Goal: Task Accomplishment & Management: Use online tool/utility

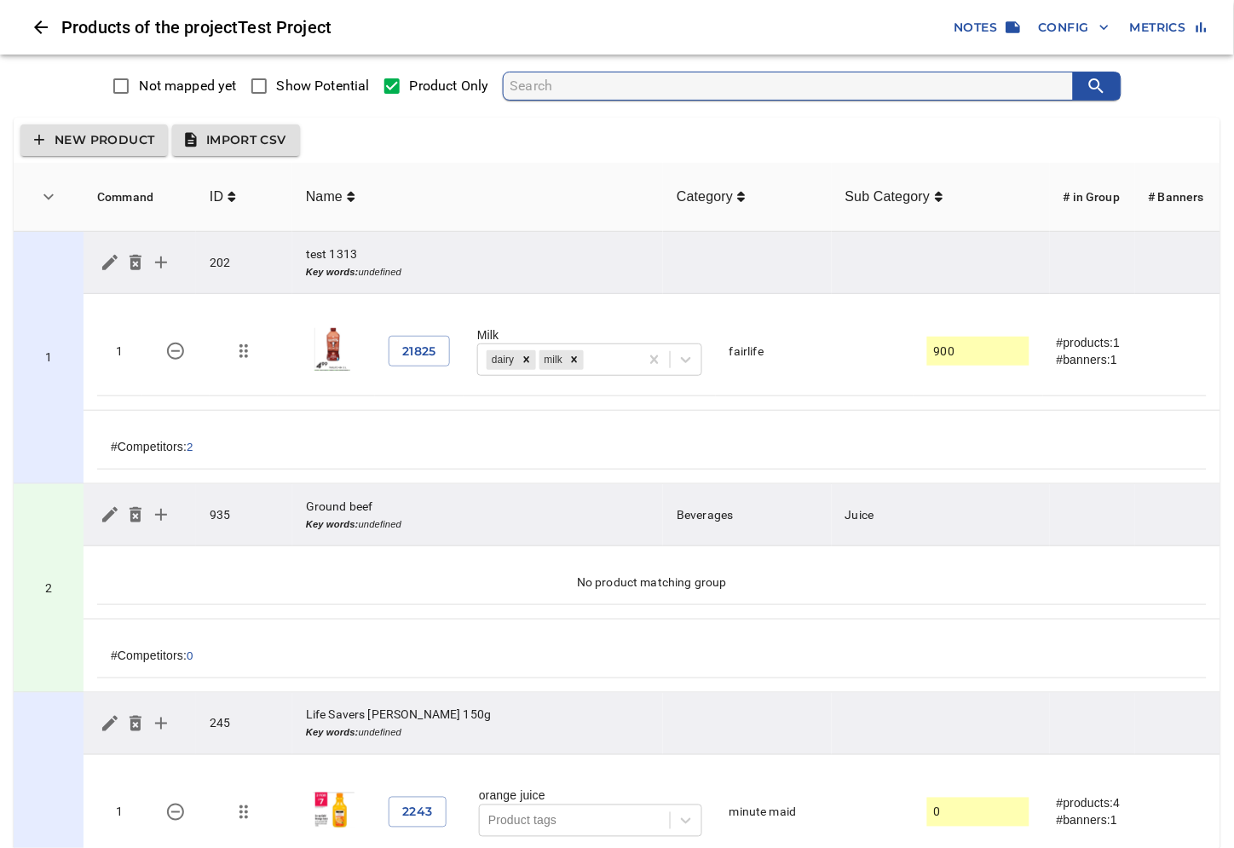
click at [268, 84] on input "Show Potential" at bounding box center [259, 86] width 36 height 36
checkbox input "true"
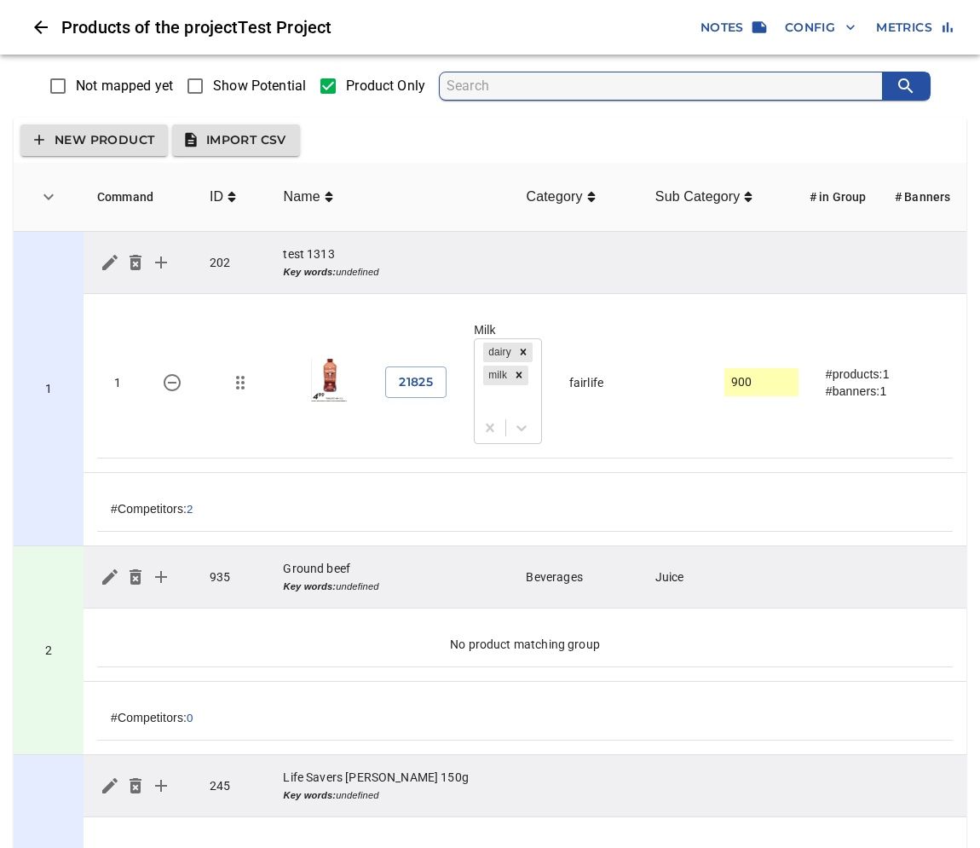
click at [228, 86] on span "Show Potential" at bounding box center [259, 86] width 93 height 20
click at [213, 86] on input "Show Potential" at bounding box center [195, 86] width 36 height 36
checkbox input "true"
click at [220, 83] on span "Show Potential" at bounding box center [259, 86] width 93 height 20
click at [213, 83] on input "Show Potential" at bounding box center [195, 86] width 36 height 36
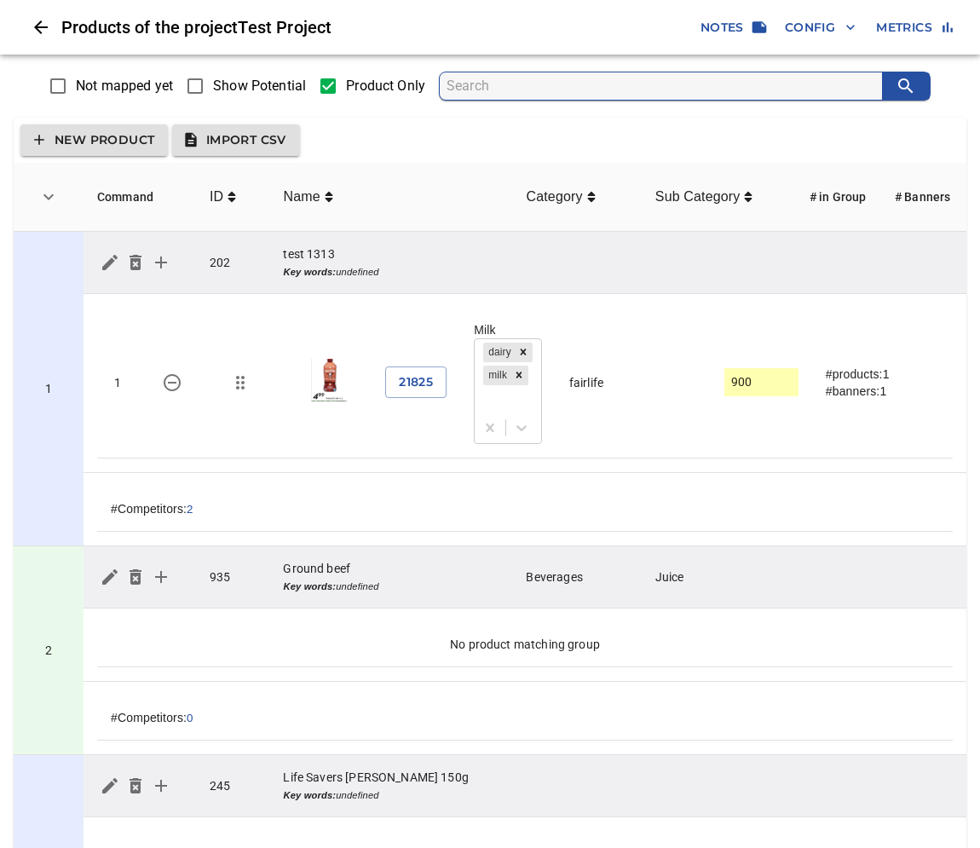
checkbox input "true"
click at [234, 87] on span "Show Potential" at bounding box center [259, 86] width 93 height 20
click at [213, 87] on input "Show Potential" at bounding box center [195, 86] width 36 height 36
checkbox input "true"
click at [205, 89] on input "Show Potential" at bounding box center [195, 86] width 36 height 36
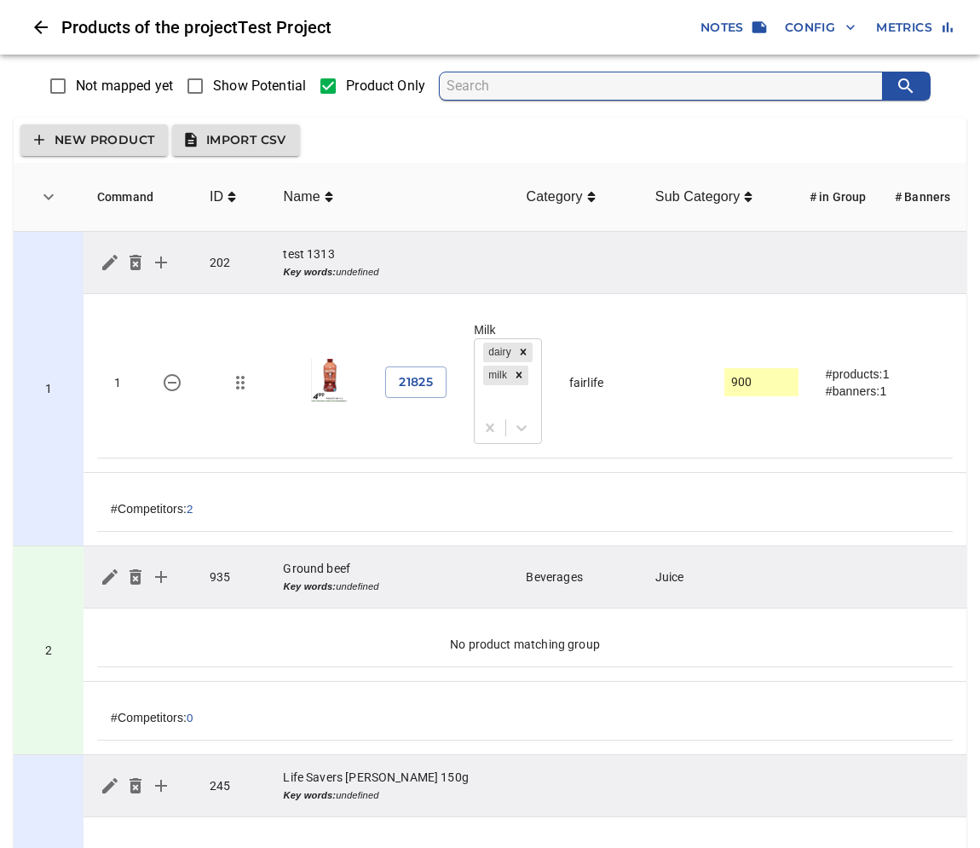
checkbox input "true"
click at [216, 90] on span "Show Potential" at bounding box center [259, 86] width 93 height 20
click at [213, 90] on input "Show Potential" at bounding box center [195, 86] width 36 height 36
checkbox input "true"
click at [228, 82] on span "Show Potential" at bounding box center [259, 86] width 93 height 20
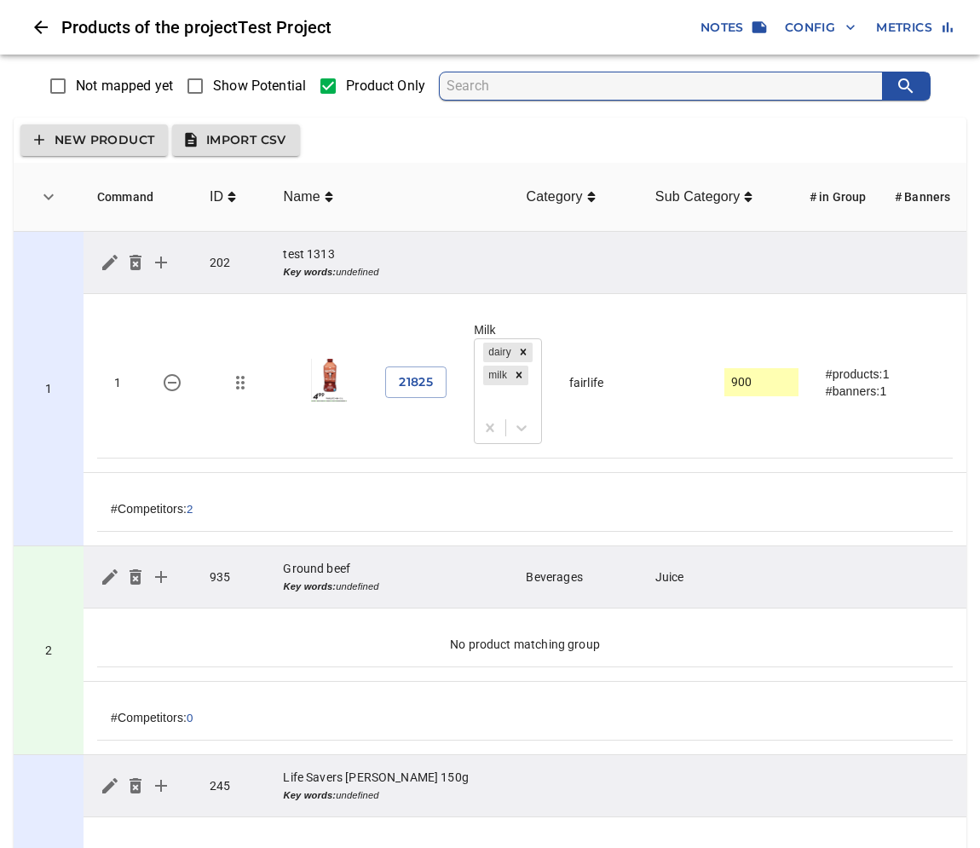
click at [213, 82] on input "Show Potential" at bounding box center [195, 86] width 36 height 36
checkbox input "true"
click at [197, 86] on input "Show Potential" at bounding box center [195, 86] width 36 height 36
checkbox input "true"
drag, startPoint x: 201, startPoint y: 79, endPoint x: 211, endPoint y: 89, distance: 13.9
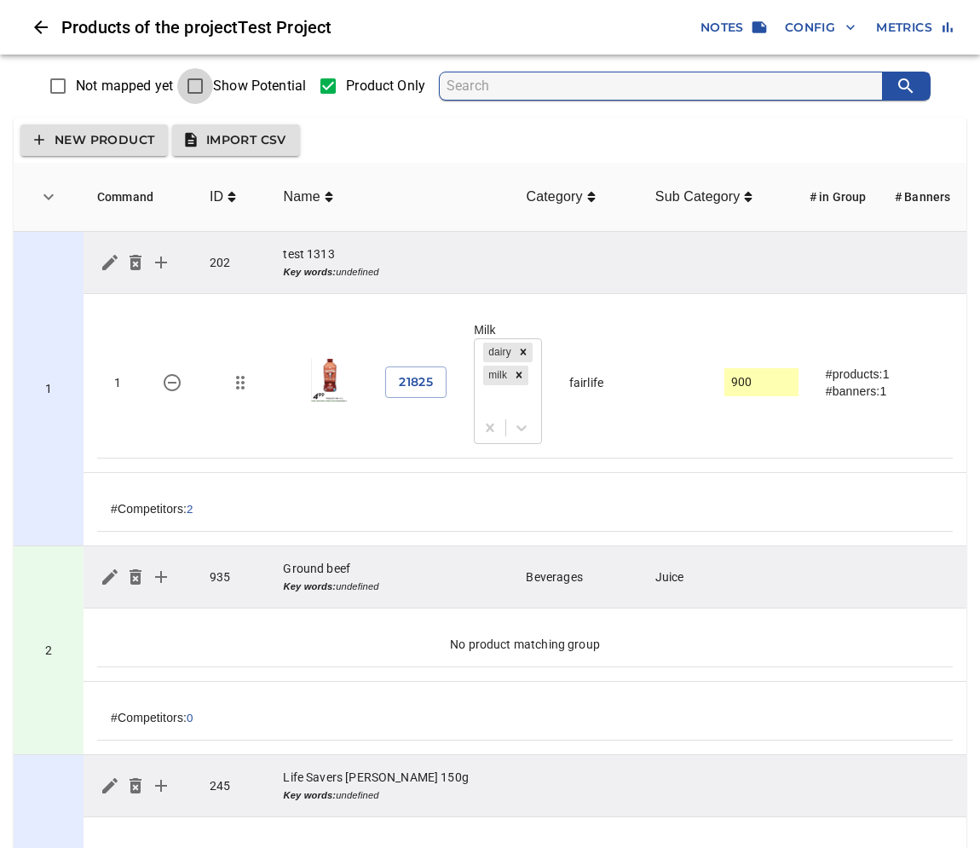
click at [201, 79] on input "Show Potential" at bounding box center [195, 86] width 36 height 36
checkbox input "true"
click at [234, 86] on span "Show Potential" at bounding box center [259, 86] width 93 height 20
click at [213, 86] on input "Show Potential" at bounding box center [195, 86] width 36 height 36
checkbox input "true"
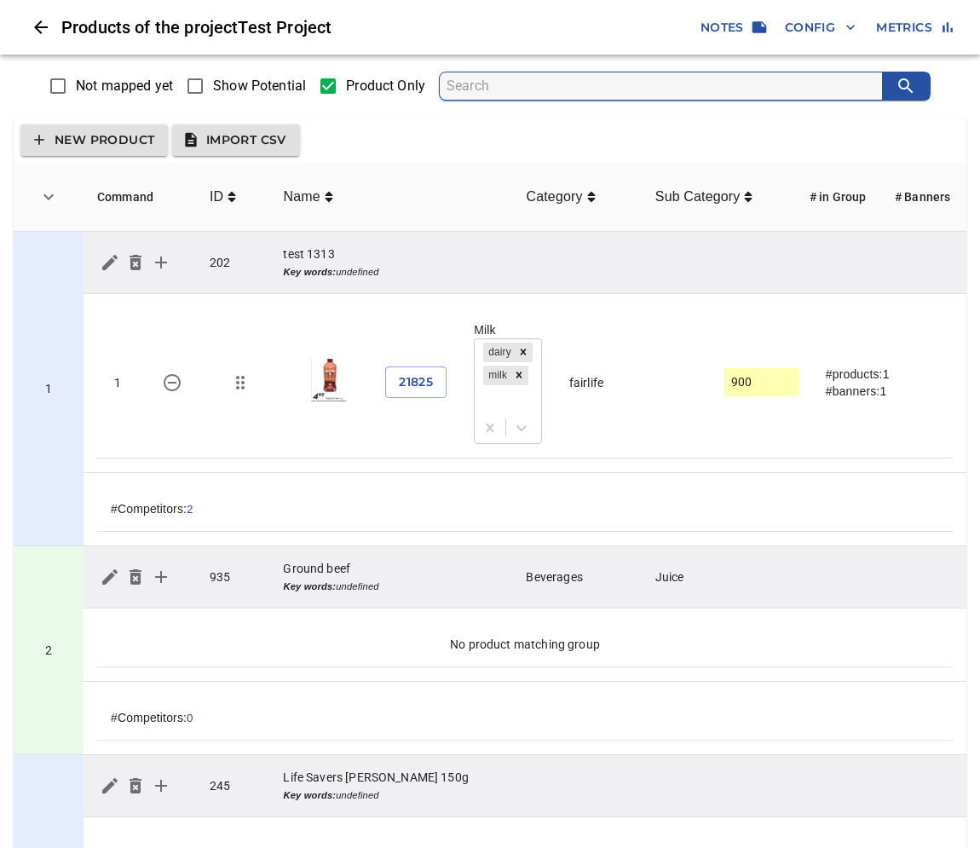
click at [240, 88] on span "Show Potential" at bounding box center [259, 86] width 93 height 20
click at [213, 88] on input "Show Potential" at bounding box center [195, 86] width 36 height 36
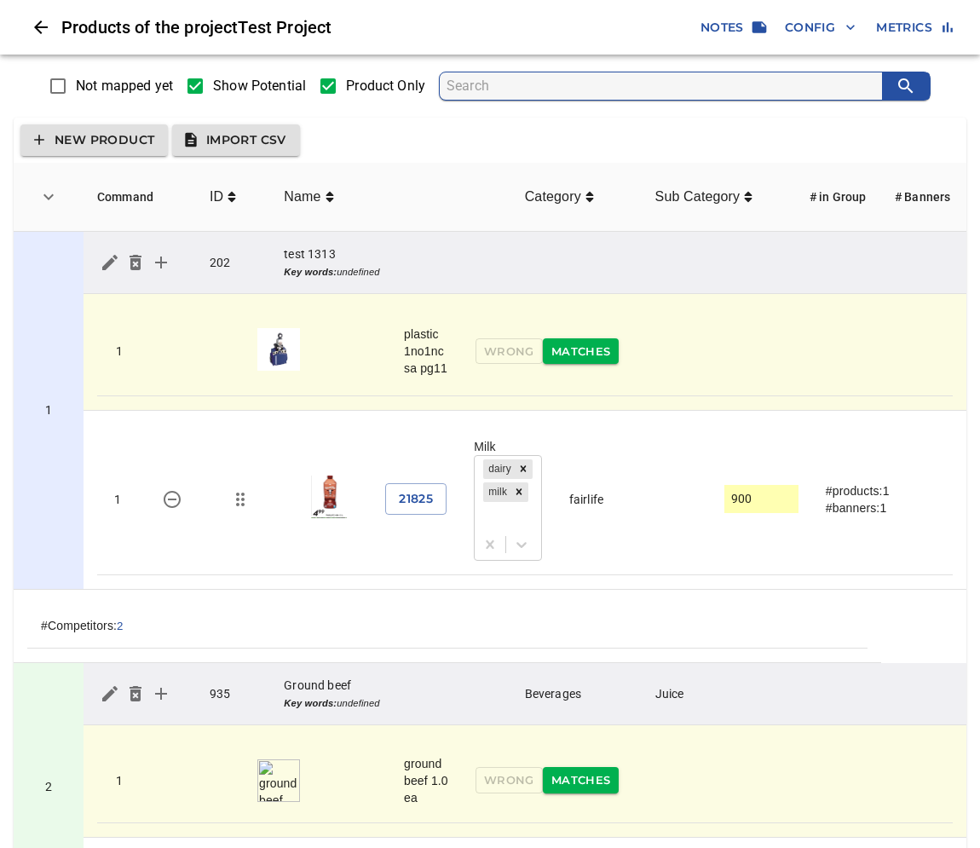
click at [228, 84] on span "Show Potential" at bounding box center [259, 86] width 93 height 20
click at [213, 84] on input "Show Potential" at bounding box center [195, 86] width 36 height 36
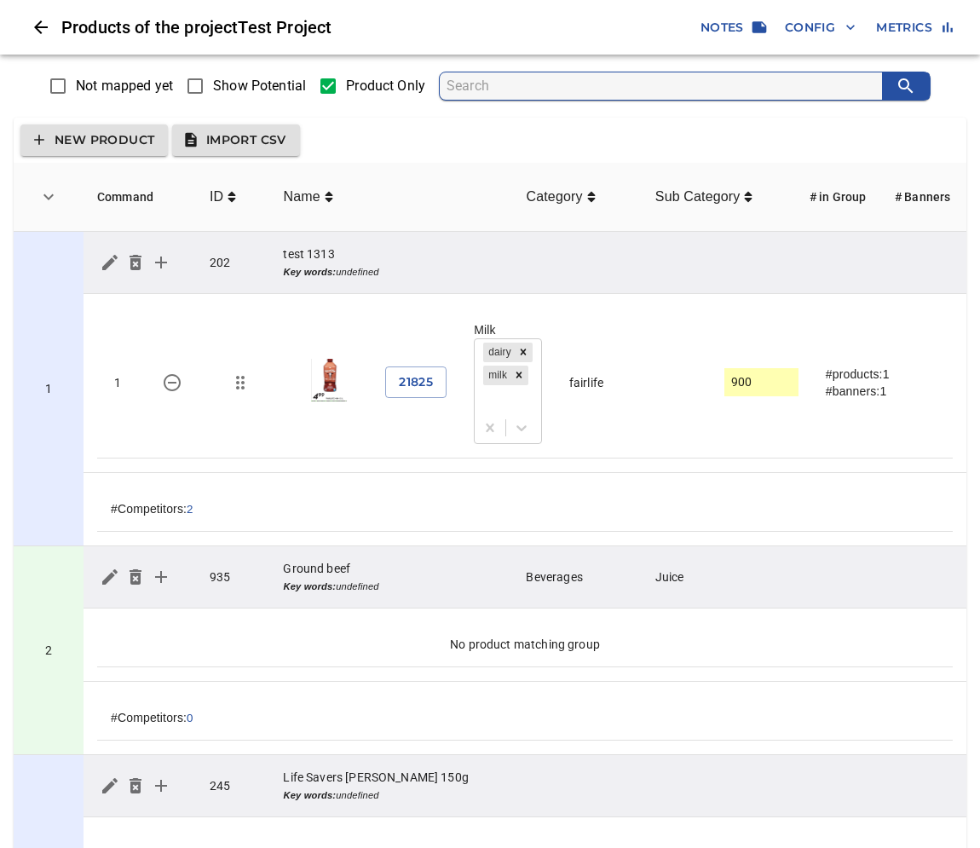
click at [228, 84] on span "Show Potential" at bounding box center [259, 86] width 93 height 20
click at [213, 84] on input "Show Potential" at bounding box center [195, 86] width 36 height 36
checkbox input "true"
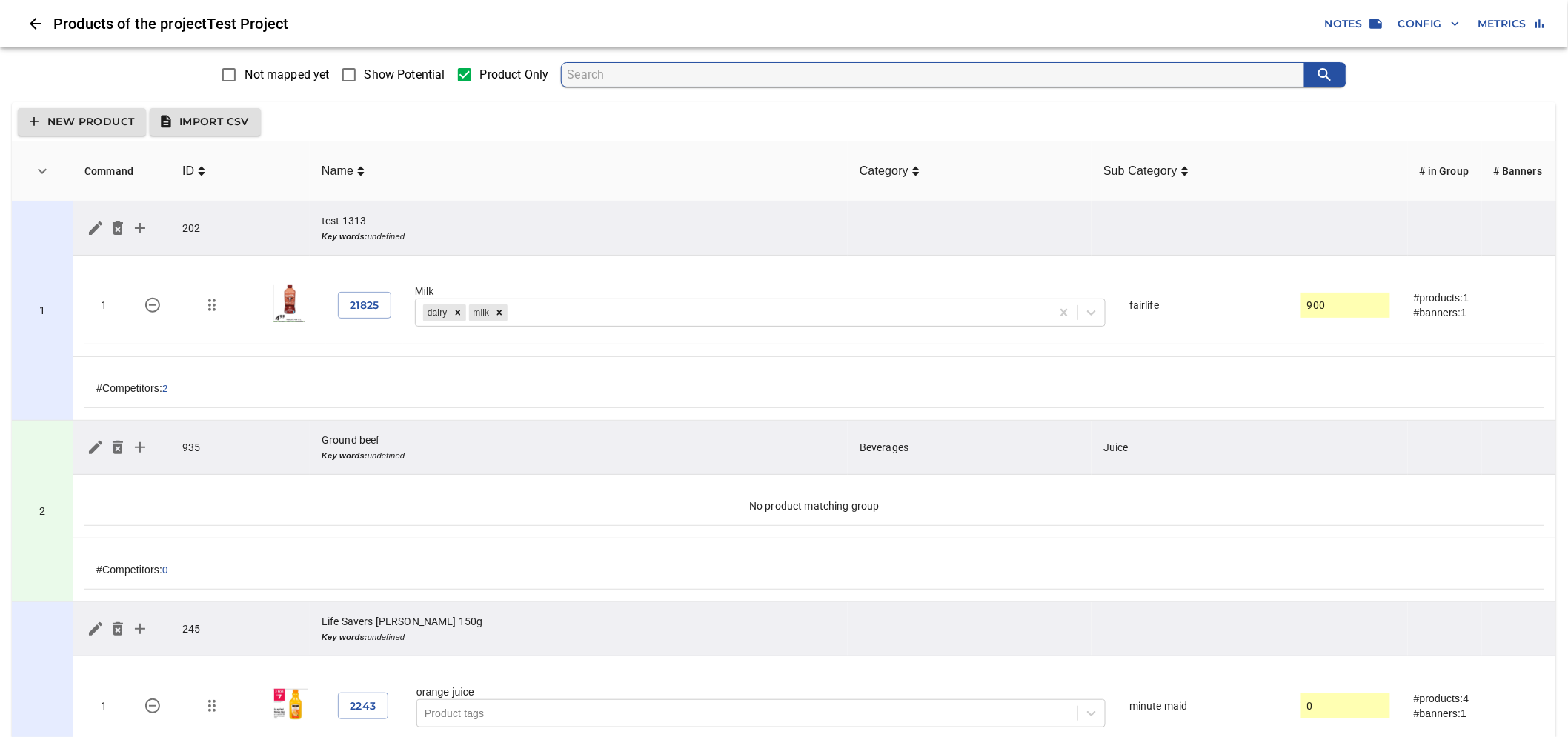
click at [417, 83] on span "Show Potential" at bounding box center [404, 75] width 81 height 17
click at [364, 83] on input "Show Potential" at bounding box center [349, 75] width 31 height 31
checkbox input "true"
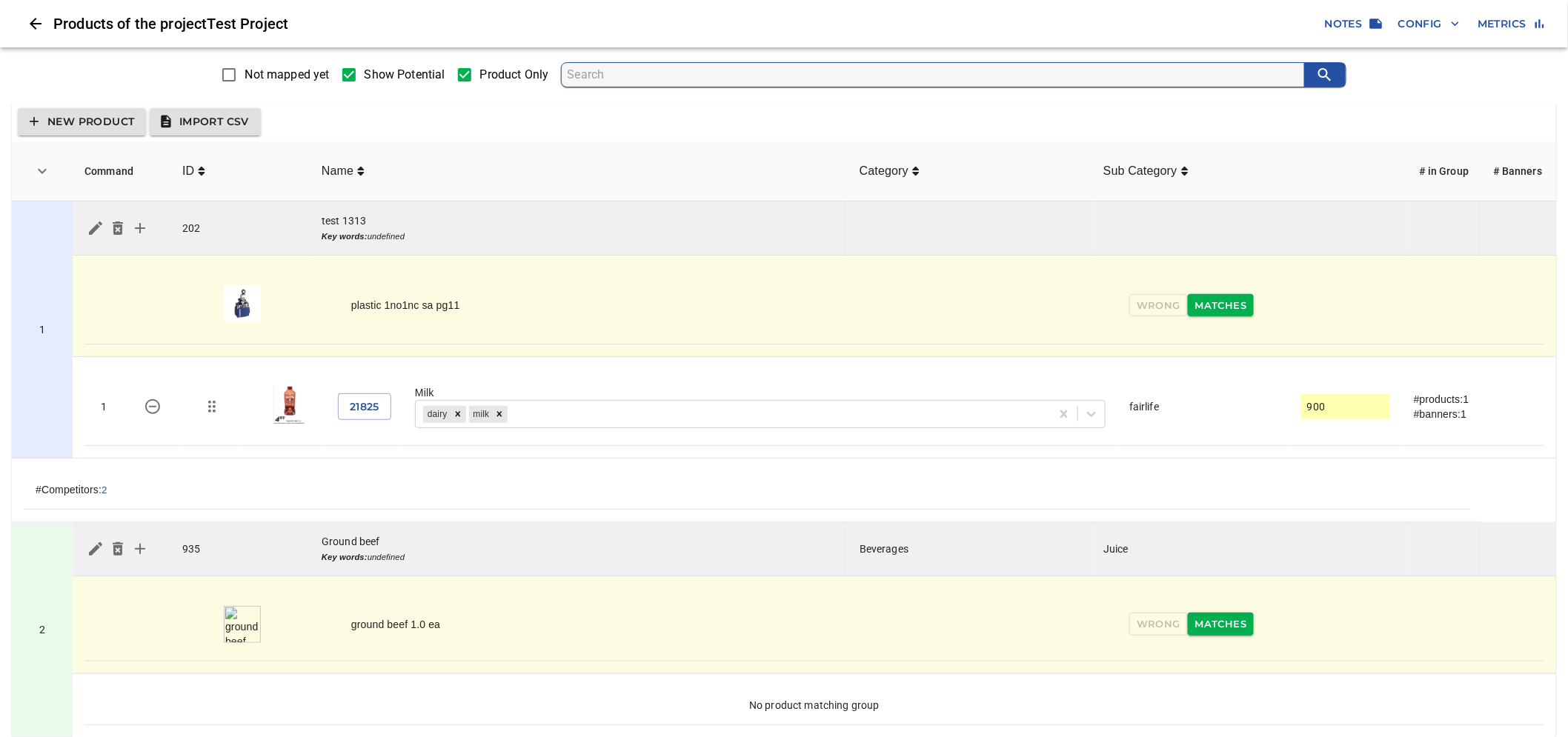
click at [298, 78] on span "Not mapped yet" at bounding box center [286, 75] width 84 height 17
click at [244, 78] on input "Not mapped yet" at bounding box center [229, 75] width 31 height 31
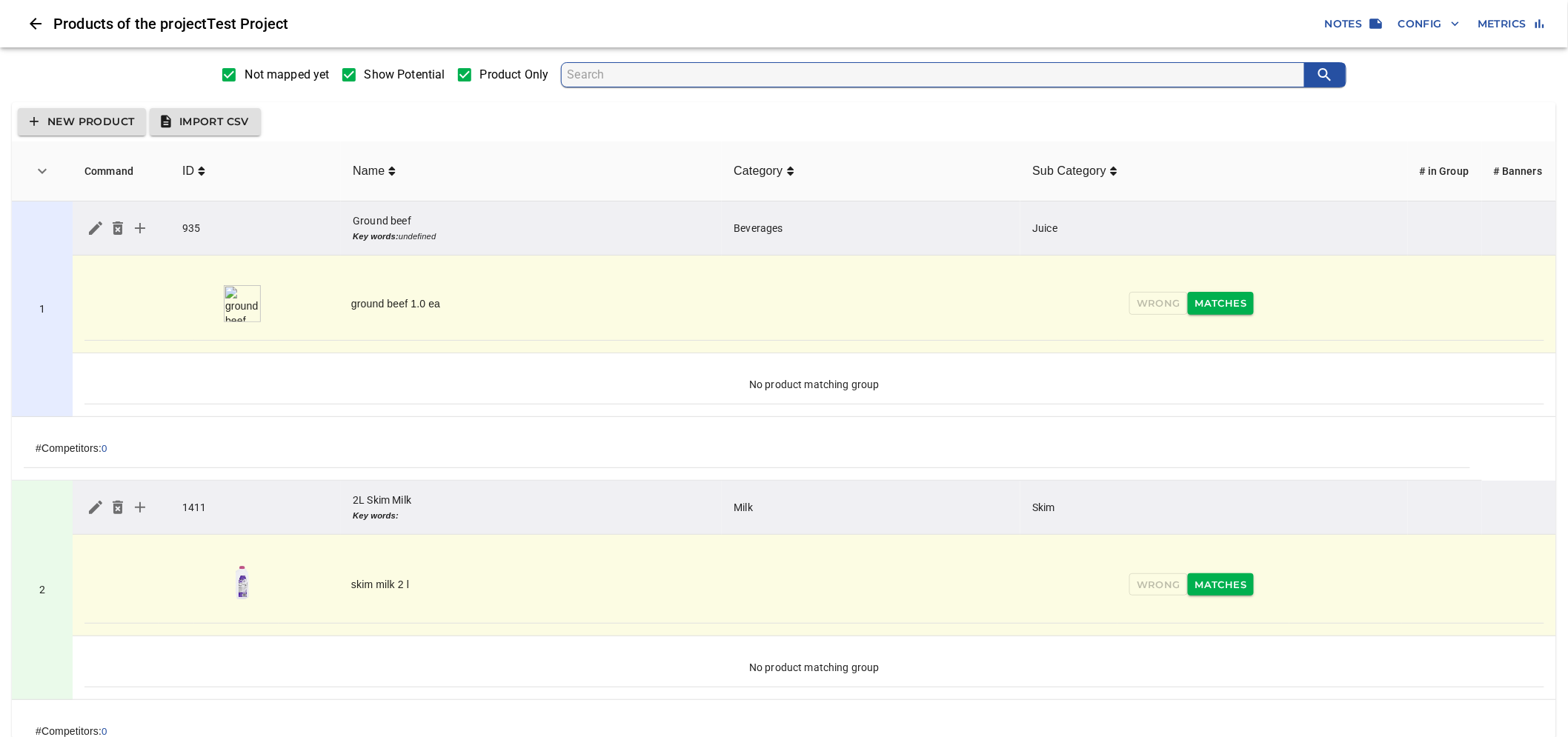
click at [282, 83] on span "Not mapped yet" at bounding box center [286, 75] width 84 height 17
click at [244, 83] on input "Not mapped yet" at bounding box center [229, 75] width 31 height 31
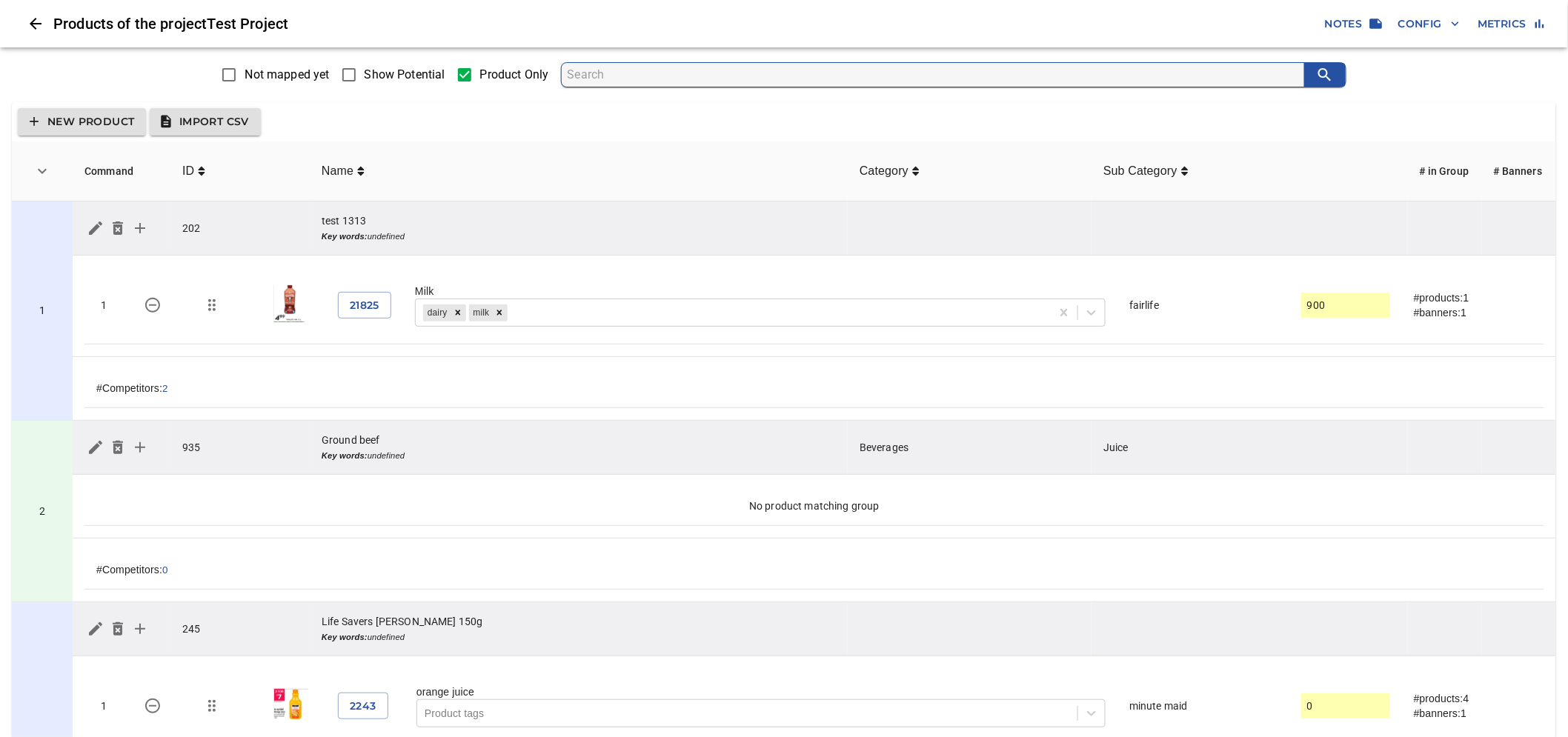
click at [364, 76] on input "Show Potential" at bounding box center [349, 75] width 31 height 31
checkbox input "true"
click at [372, 70] on span "Show Potential" at bounding box center [404, 75] width 81 height 17
click at [364, 70] on input "Show Potential" at bounding box center [349, 75] width 31 height 31
checkbox input "true"
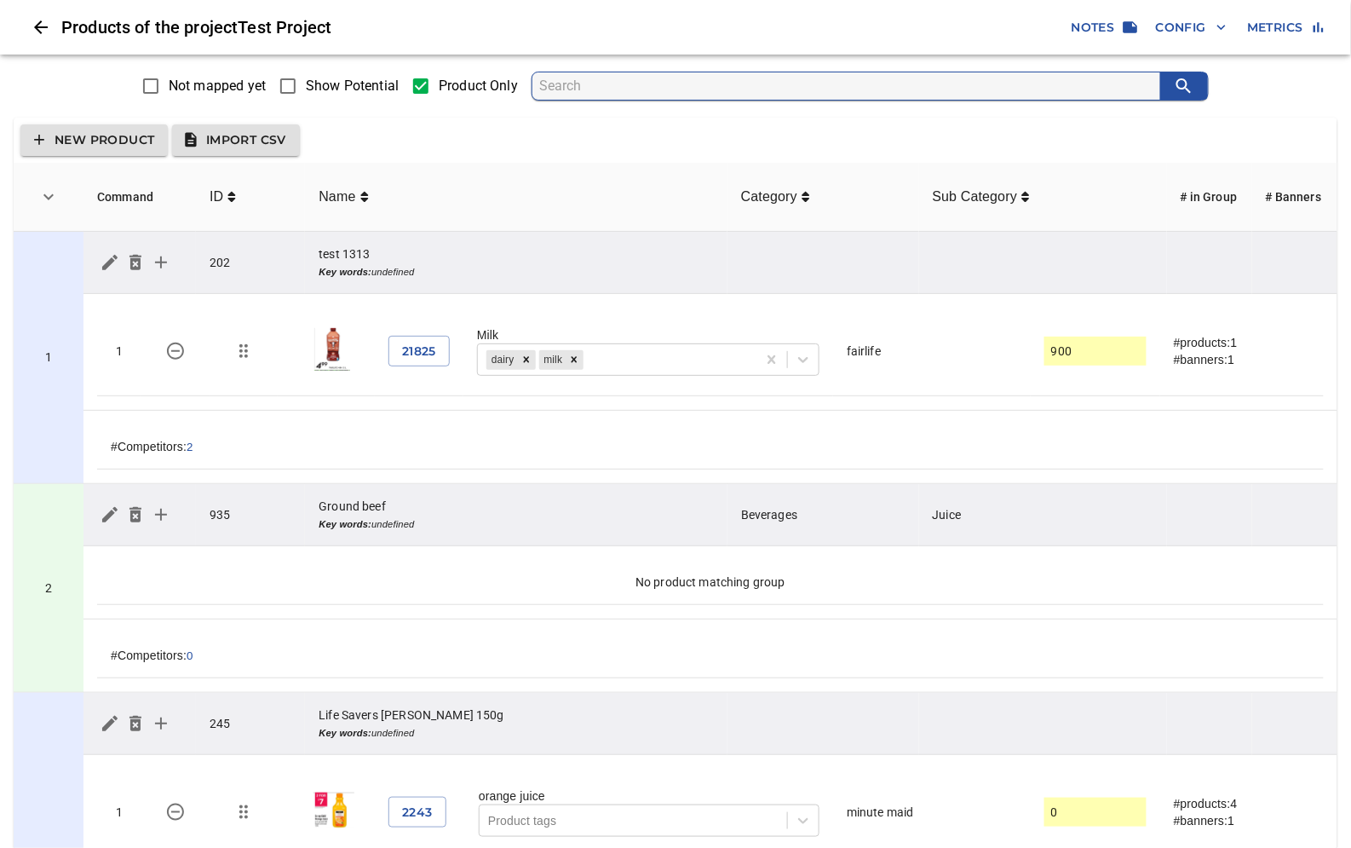
click at [311, 86] on span "Show Potential" at bounding box center [352, 86] width 93 height 20
click at [306, 86] on input "Show Potential" at bounding box center [288, 86] width 36 height 36
checkbox input "true"
